Goal: Communication & Community: Connect with others

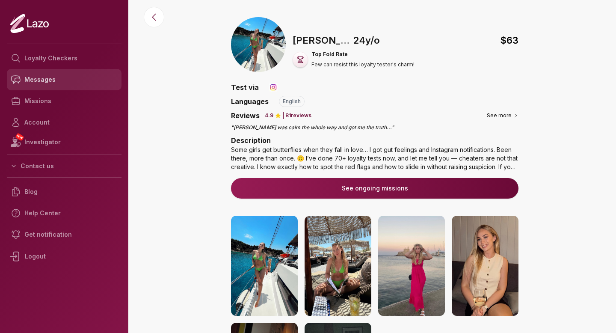
click at [71, 70] on link "Messages" at bounding box center [64, 79] width 115 height 21
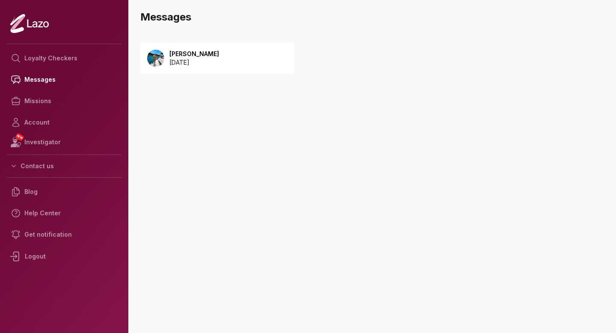
click at [231, 62] on div "[PERSON_NAME] [DATE]" at bounding box center [217, 58] width 154 height 31
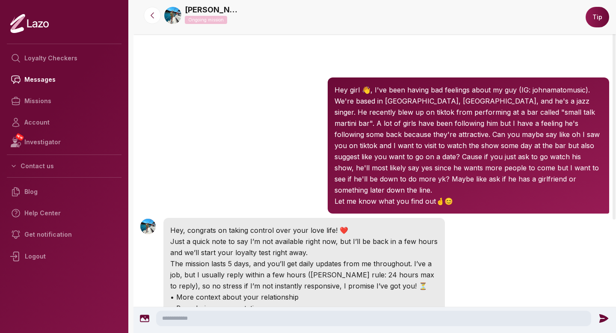
click at [175, 15] on img at bounding box center [172, 15] width 17 height 17
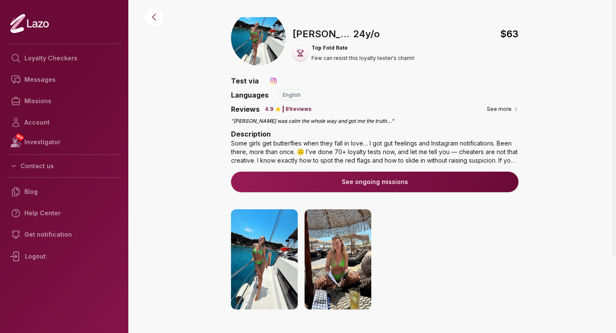
scroll to position [7, 0]
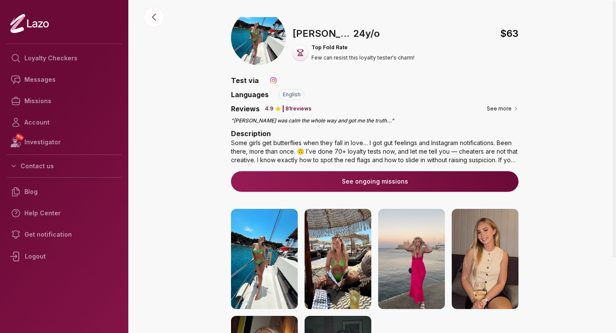
click at [431, 153] on div "Some girls get butterflies when they fall in love… I got gut feelings and Insta…" at bounding box center [374, 152] width 287 height 26
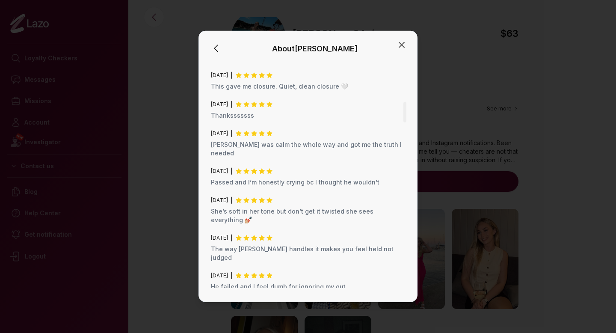
scroll to position [619, 0]
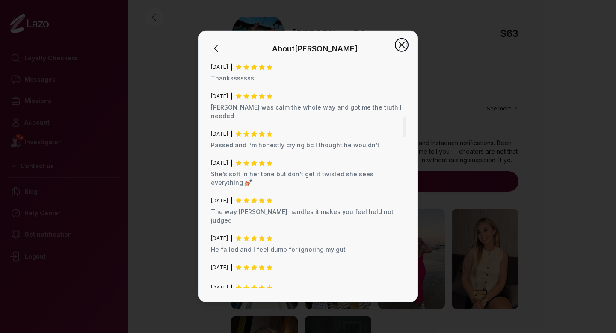
click at [402, 46] on icon "button" at bounding box center [402, 45] width 10 height 10
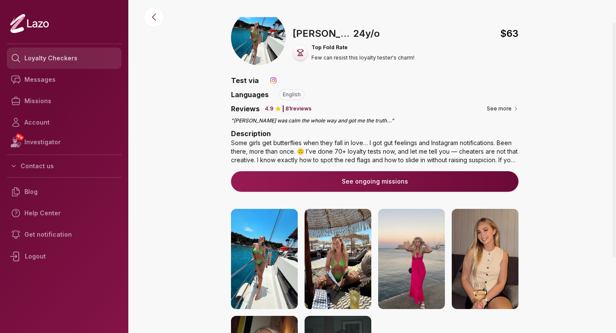
click at [57, 60] on link "Loyalty Checkers" at bounding box center [64, 57] width 115 height 21
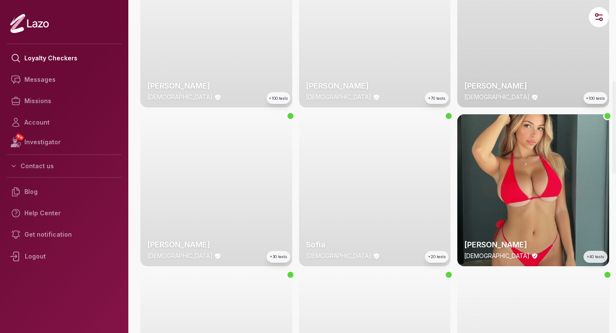
scroll to position [334, 0]
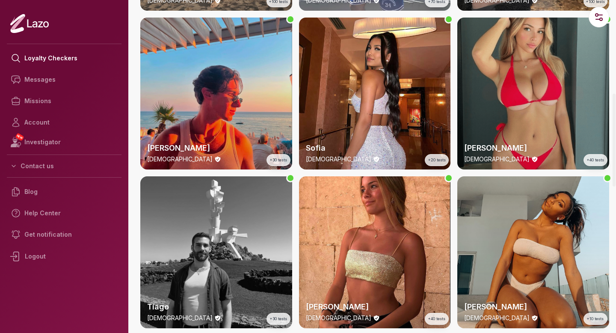
click at [547, 60] on div "Emily 23 y/o +40 tests" at bounding box center [533, 94] width 152 height 152
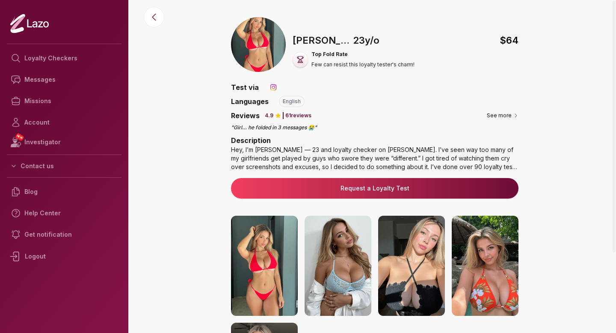
scroll to position [92, 0]
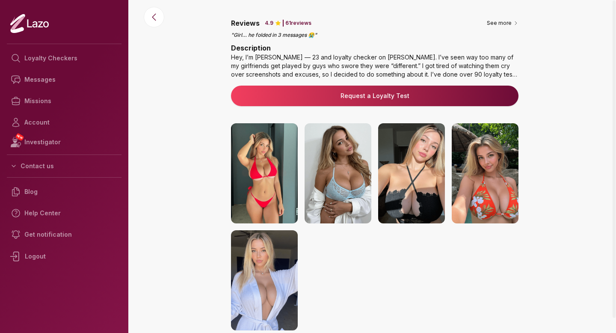
click at [285, 163] on img at bounding box center [264, 173] width 67 height 100
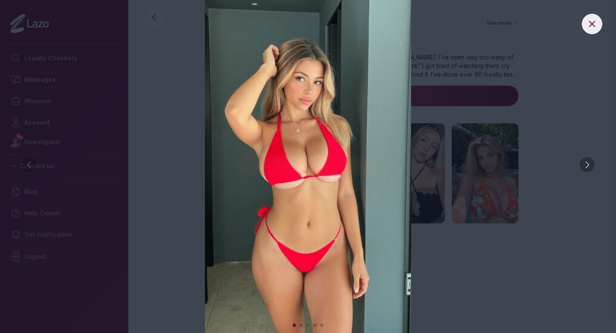
click at [130, 121] on img at bounding box center [308, 166] width 582 height 333
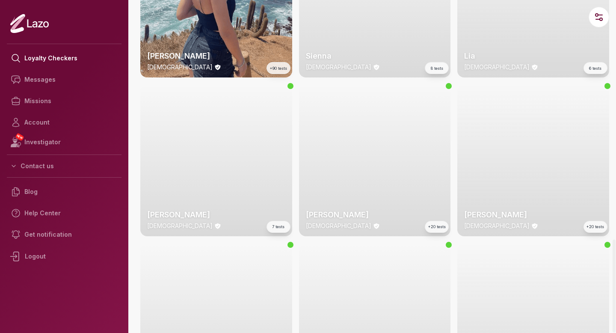
scroll to position [1276, 0]
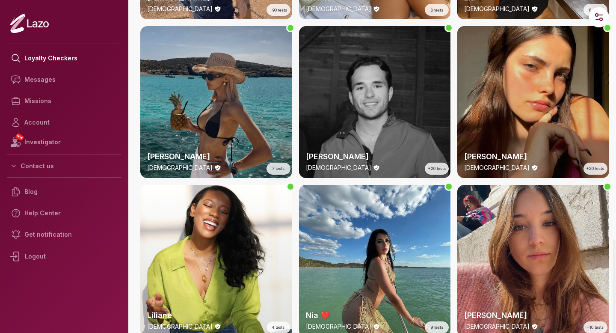
click at [507, 85] on div "Maria 20 y/o +20 tests" at bounding box center [533, 102] width 152 height 152
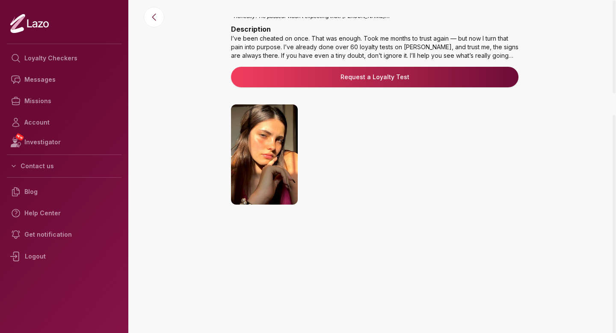
scroll to position [138, 0]
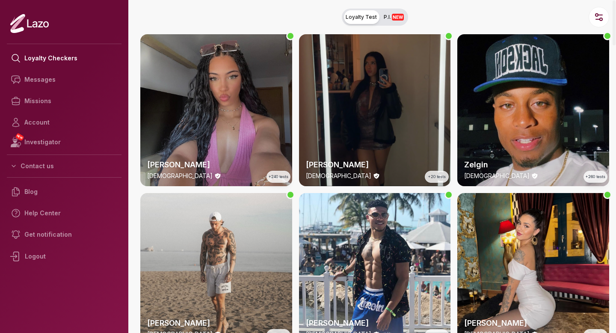
click at [232, 122] on div "Lara 24 y/o +240 tests" at bounding box center [216, 110] width 152 height 152
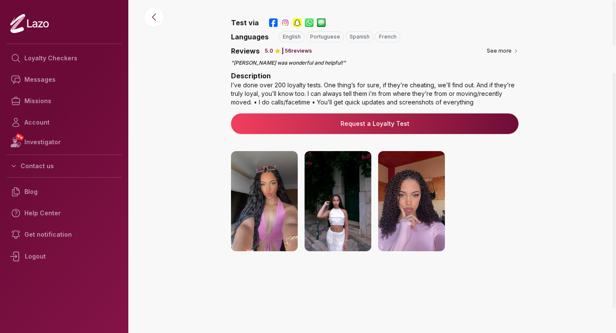
scroll to position [138, 0]
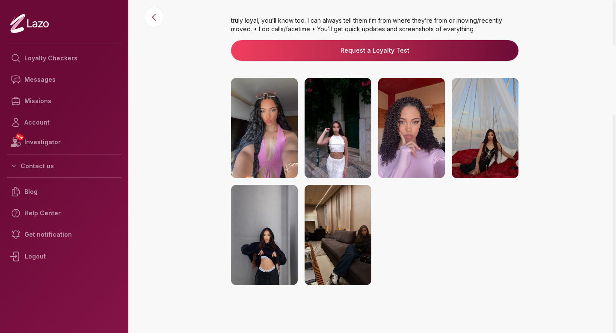
click at [241, 141] on img at bounding box center [264, 128] width 67 height 100
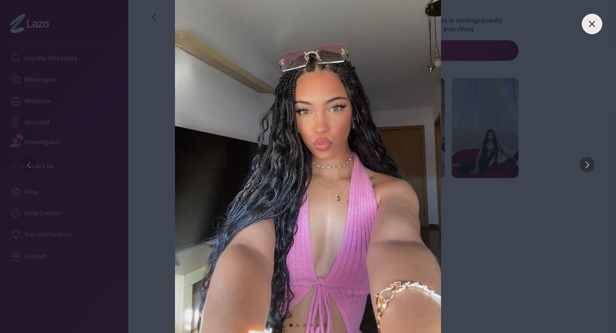
click at [589, 161] on div at bounding box center [587, 164] width 15 height 15
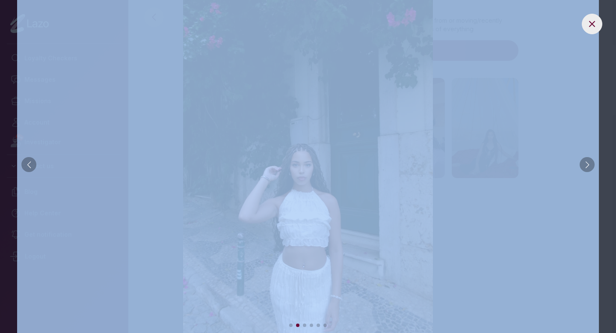
click at [589, 161] on div at bounding box center [587, 164] width 15 height 15
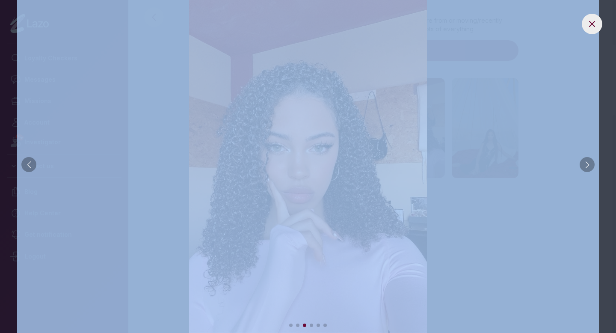
click at [571, 92] on img at bounding box center [308, 166] width 582 height 333
click at [594, 22] on icon at bounding box center [592, 24] width 10 height 10
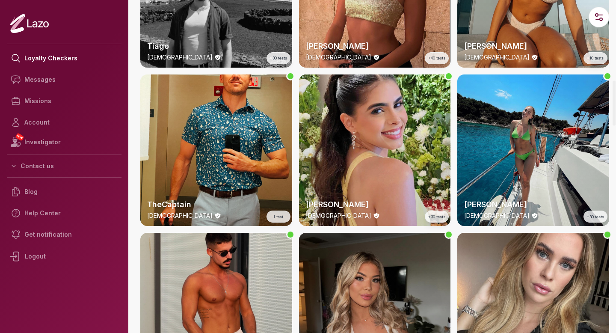
scroll to position [595, 0]
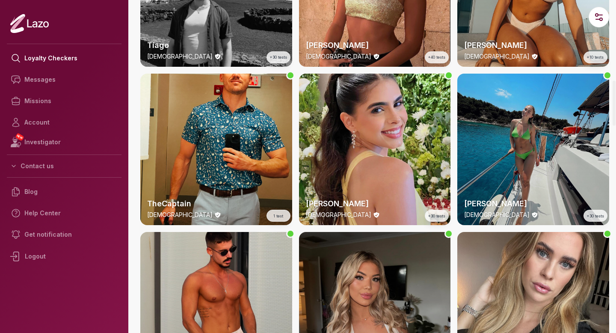
click at [554, 196] on div "Emery 24 y/o +30 tests" at bounding box center [533, 208] width 152 height 34
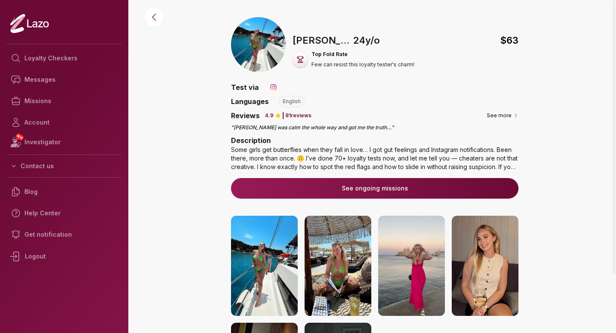
scroll to position [76, 0]
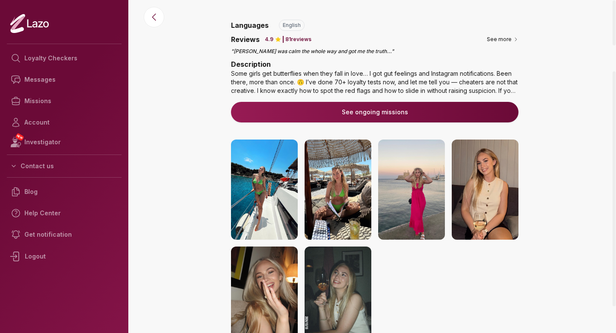
click at [267, 208] on img at bounding box center [264, 189] width 67 height 100
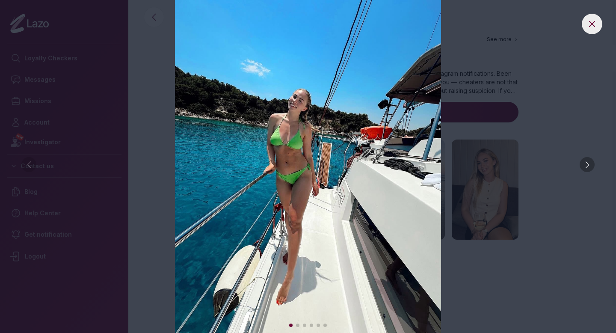
click at [587, 166] on div at bounding box center [587, 164] width 15 height 15
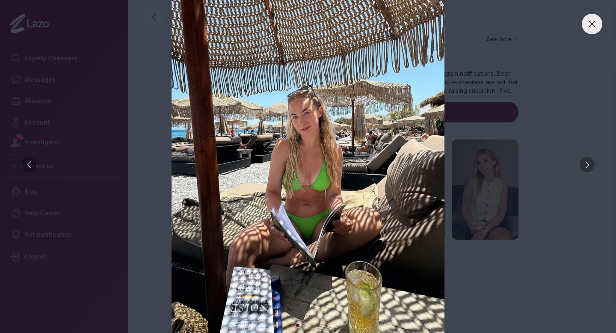
click at [587, 166] on div at bounding box center [587, 164] width 15 height 15
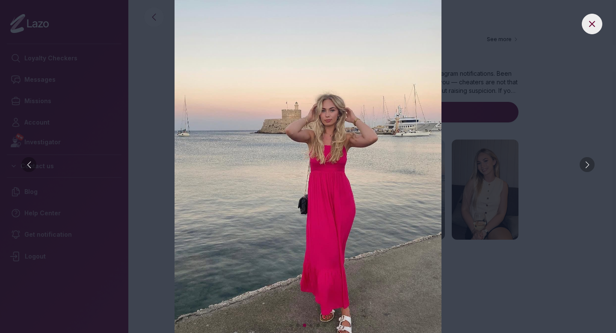
click at [587, 166] on div at bounding box center [587, 164] width 15 height 15
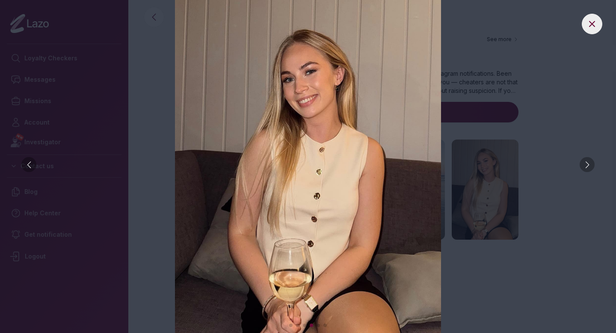
click at [587, 166] on div at bounding box center [587, 164] width 15 height 15
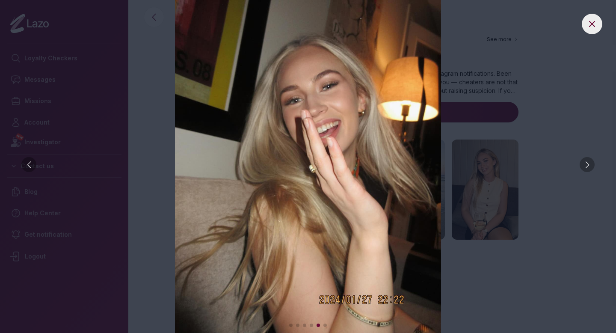
click at [568, 90] on img at bounding box center [308, 166] width 582 height 333
click at [590, 163] on div at bounding box center [587, 164] width 15 height 15
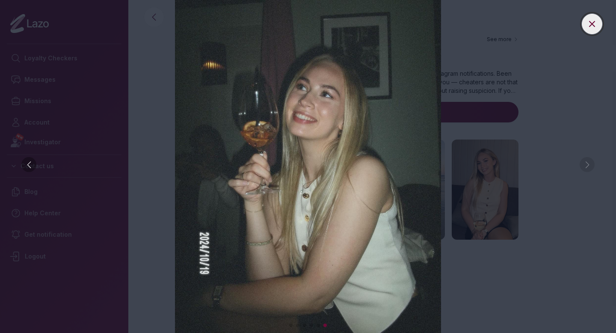
click at [593, 19] on icon at bounding box center [592, 24] width 10 height 10
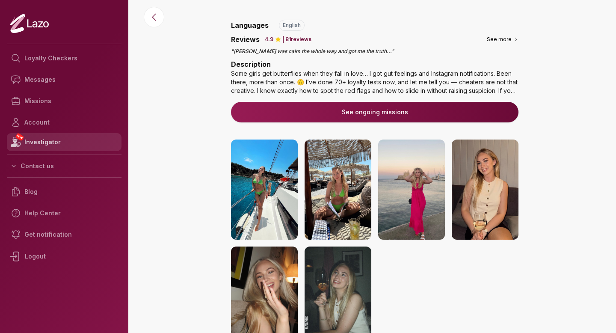
click at [55, 134] on link "NEW Investigator" at bounding box center [64, 142] width 115 height 18
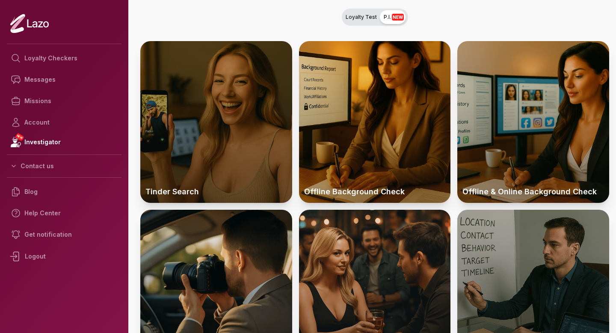
click at [237, 113] on div at bounding box center [216, 122] width 152 height 162
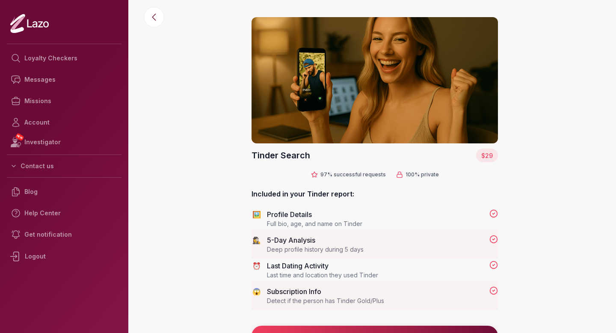
scroll to position [10, 0]
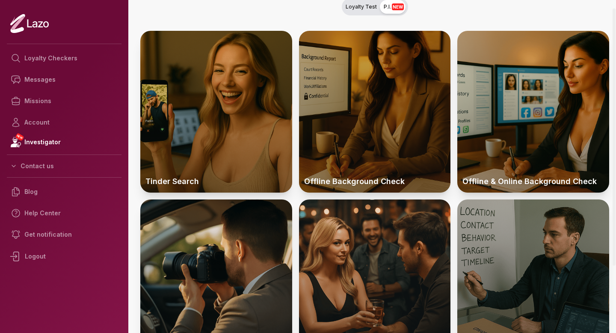
click at [410, 94] on div at bounding box center [375, 112] width 152 height 162
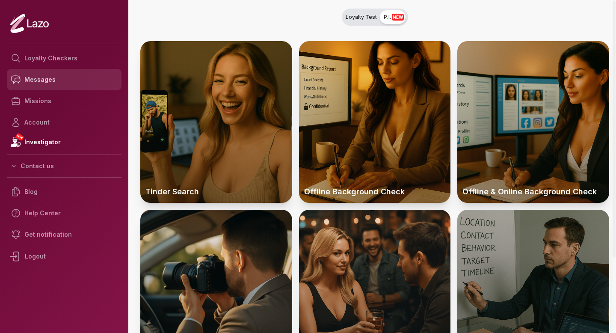
click at [82, 83] on link "Messages" at bounding box center [64, 79] width 115 height 21
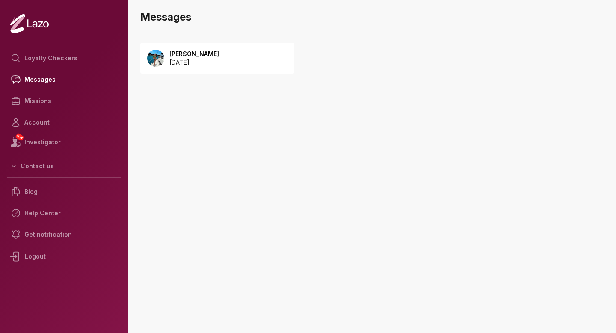
click at [193, 60] on p "[DATE]" at bounding box center [194, 62] width 50 height 9
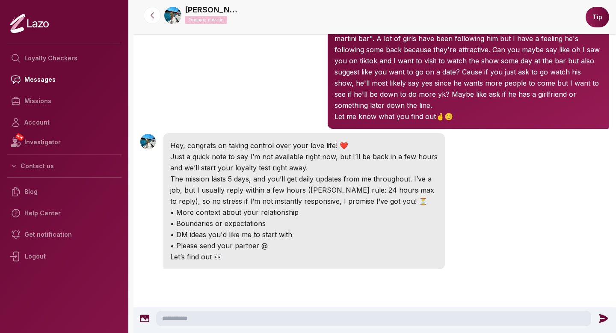
scroll to position [80, 0]
